Goal: Task Accomplishment & Management: Manage account settings

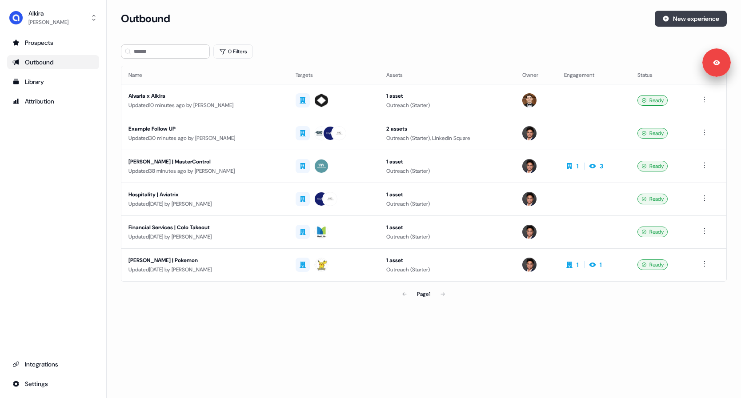
click at [694, 26] on button "New experience" at bounding box center [690, 19] width 72 height 16
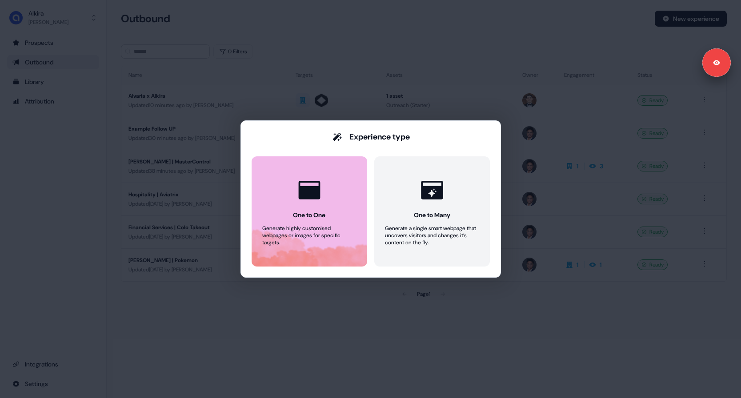
click at [318, 191] on icon at bounding box center [309, 190] width 22 height 18
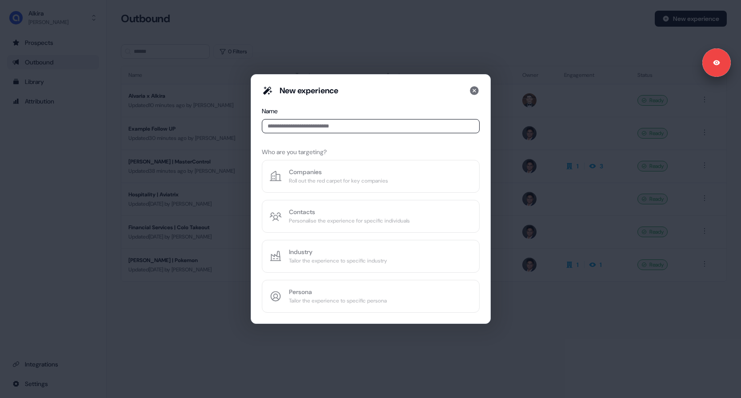
click at [303, 129] on input at bounding box center [371, 126] width 218 height 14
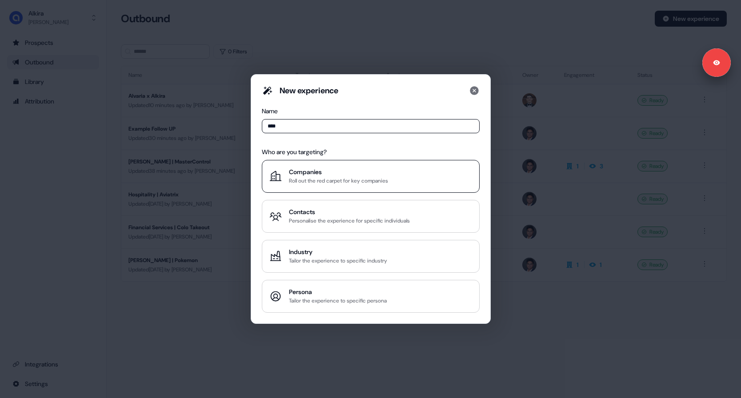
type input "****"
click at [344, 175] on div "Companies" at bounding box center [338, 172] width 99 height 9
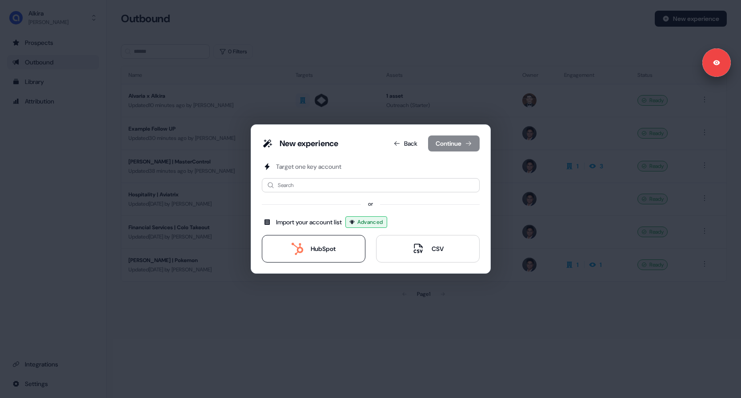
click at [307, 242] on button "HubSpot" at bounding box center [314, 249] width 104 height 28
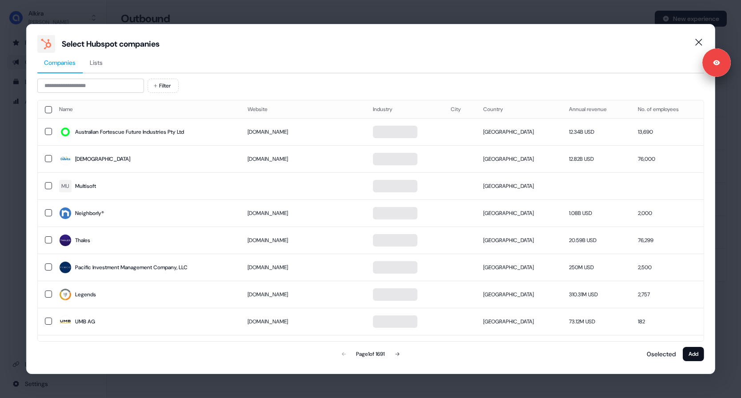
click at [107, 66] on button "Lists" at bounding box center [96, 63] width 27 height 20
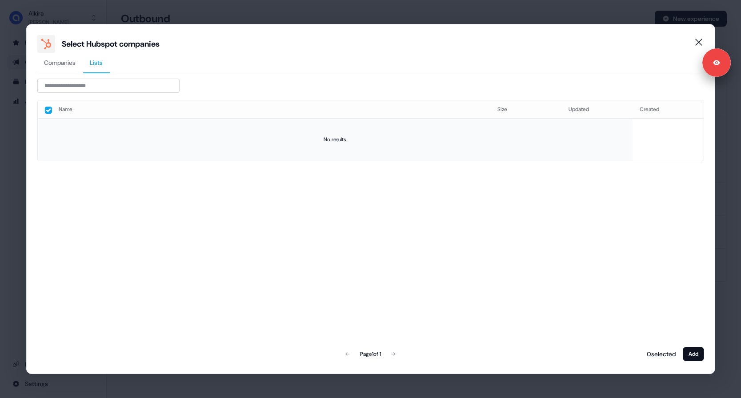
click at [326, 139] on td "No results" at bounding box center [334, 139] width 594 height 43
click at [286, 225] on div "Name Size Updated Created No results Page 1 of 1 0 selected Add" at bounding box center [370, 231] width 666 height 263
click at [70, 64] on span "Companies" at bounding box center [60, 62] width 32 height 9
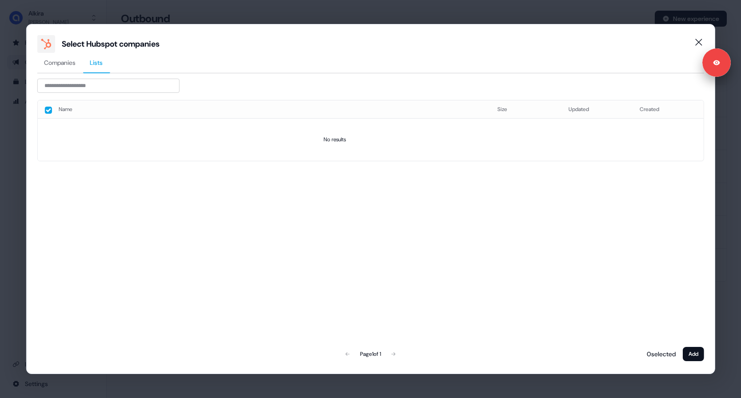
click at [97, 67] on button "Lists" at bounding box center [96, 63] width 27 height 20
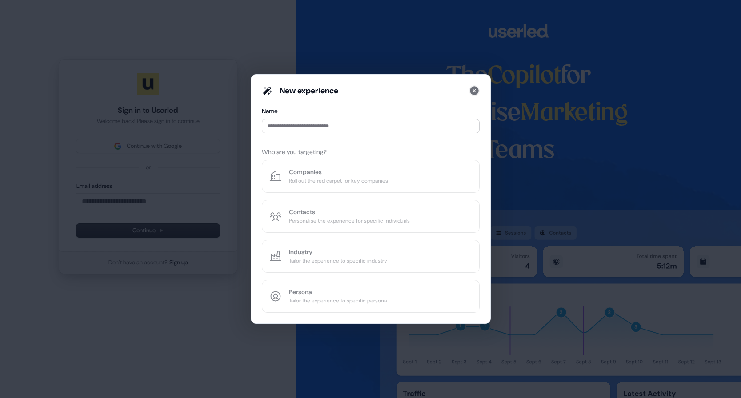
click at [475, 91] on icon at bounding box center [474, 90] width 11 height 11
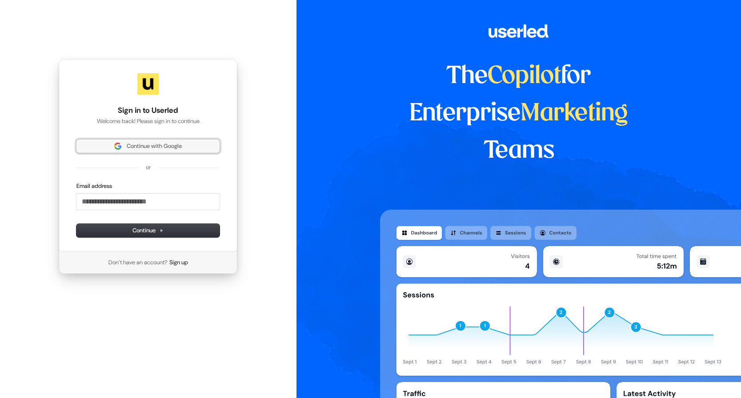
click at [192, 144] on span "Continue with Google" at bounding box center [148, 146] width 132 height 8
